Goal: Navigation & Orientation: Find specific page/section

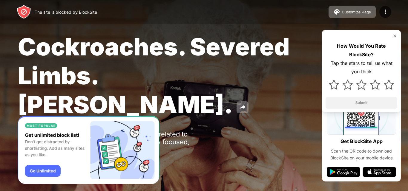
click at [407, 89] on div "Cockroaches. Severed Limbs. [PERSON_NAME]. Oops! [DOMAIN_NAME] is unavailable a…" at bounding box center [204, 102] width 408 height 204
click at [401, 91] on div "Cockroaches. Severed Limbs. [PERSON_NAME]. Oops! [DOMAIN_NAME] is unavailable a…" at bounding box center [204, 102] width 408 height 204
drag, startPoint x: 238, startPoint y: 10, endPoint x: 249, endPoint y: 18, distance: 13.9
click at [169, 123] on div "Cockroaches. Severed Limbs. [PERSON_NAME]. Oops! [DOMAIN_NAME] is unavailable a…" at bounding box center [204, 102] width 408 height 204
click at [125, 14] on div "The site is blocked by BlockSite Customize Page Edit Block List Redirect Custom…" at bounding box center [204, 12] width 408 height 24
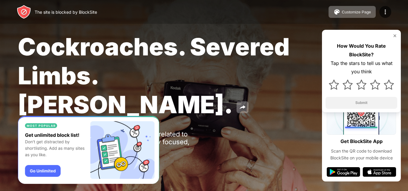
click at [125, 14] on div "The site is blocked by BlockSite Customize Page Edit Block List Redirect Custom…" at bounding box center [204, 12] width 408 height 24
click at [105, 38] on span "Cockroaches. Severed Limbs. [PERSON_NAME]." at bounding box center [154, 75] width 272 height 87
click at [93, 46] on span "Cockroaches. Severed Limbs. [PERSON_NAME]." at bounding box center [154, 75] width 272 height 87
click at [343, 182] on div at bounding box center [204, 102] width 408 height 204
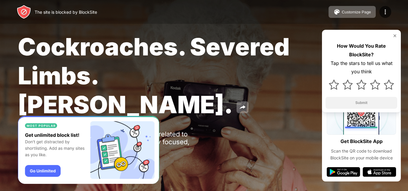
click at [343, 182] on div at bounding box center [204, 102] width 408 height 204
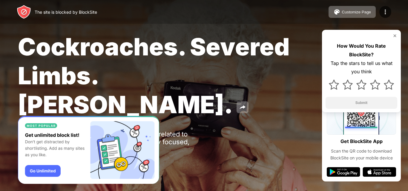
click at [343, 182] on div at bounding box center [204, 102] width 408 height 204
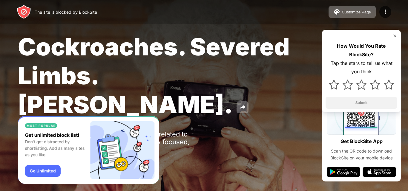
click at [343, 182] on div at bounding box center [204, 102] width 408 height 204
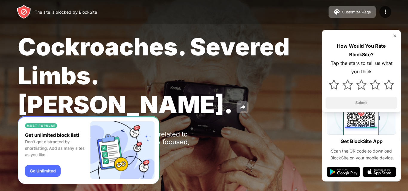
click at [343, 182] on div at bounding box center [204, 102] width 408 height 204
click at [344, 182] on div at bounding box center [204, 102] width 408 height 204
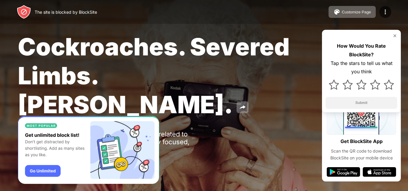
click at [344, 182] on div at bounding box center [204, 102] width 408 height 204
click at [348, 185] on div at bounding box center [204, 102] width 408 height 204
